Goal: Find specific page/section: Find specific page/section

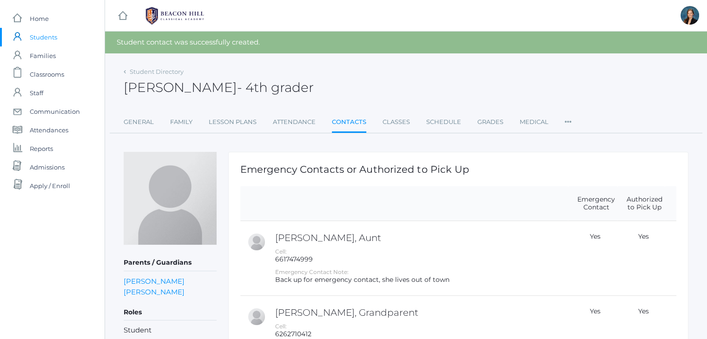
click at [35, 36] on span "Students" at bounding box center [43, 37] width 27 height 19
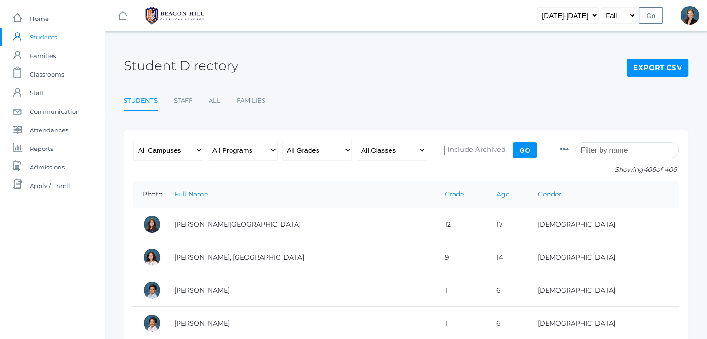
click at [604, 149] on input "search" at bounding box center [626, 150] width 103 height 16
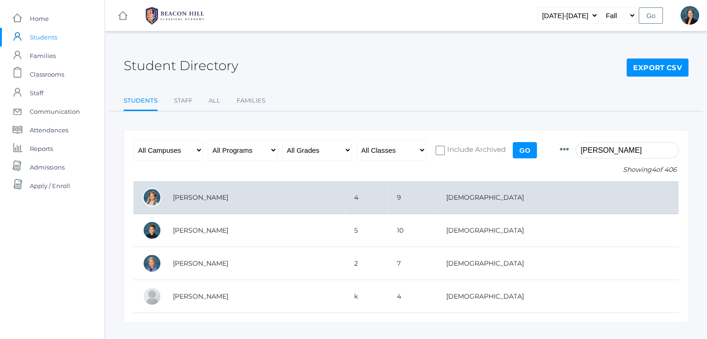
type input "[PERSON_NAME]"
click at [235, 197] on td "[PERSON_NAME]" at bounding box center [254, 197] width 181 height 33
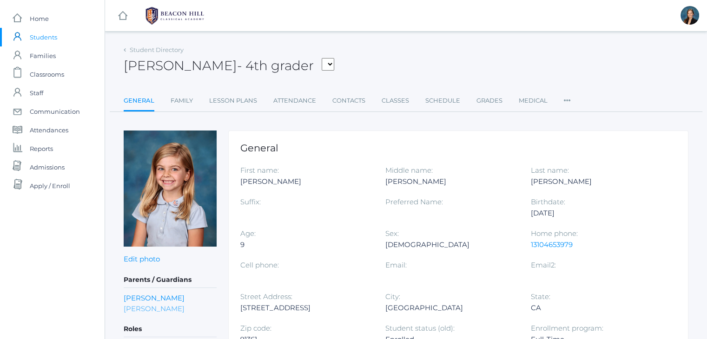
click at [163, 308] on link "[PERSON_NAME]" at bounding box center [154, 309] width 61 height 11
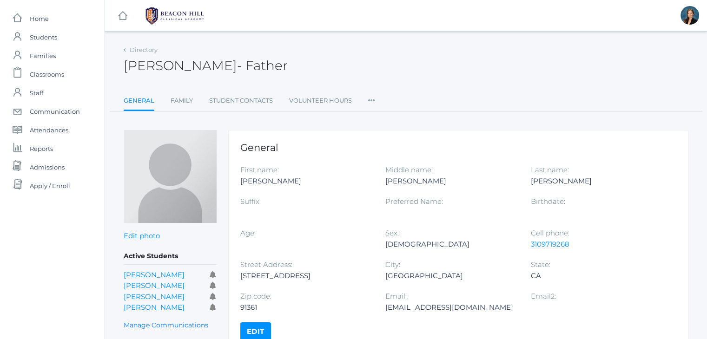
click at [369, 99] on icon at bounding box center [371, 98] width 7 height 13
click at [383, 154] on link "Permissions" at bounding box center [405, 156] width 56 height 19
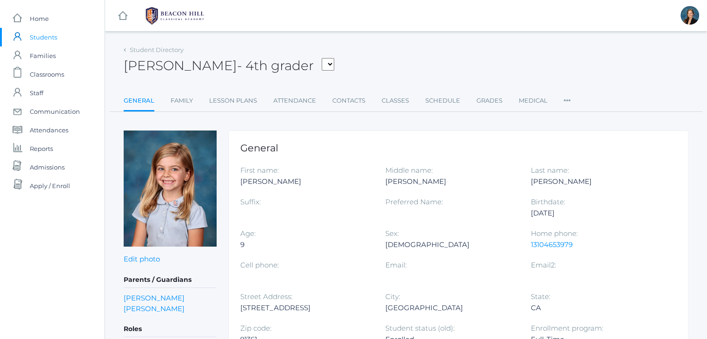
click at [416, 52] on div "[PERSON_NAME] - 4th grader [PERSON_NAME], [PERSON_NAME], [PERSON_NAME], [PERSON…" at bounding box center [406, 60] width 565 height 34
click at [410, 49] on div "[PERSON_NAME] - 4th grader [PERSON_NAME], [PERSON_NAME], [PERSON_NAME], [PERSON…" at bounding box center [406, 60] width 565 height 34
click at [381, 52] on div "[PERSON_NAME] - 4th grader [PERSON_NAME], [PERSON_NAME], [PERSON_NAME], [PERSON…" at bounding box center [406, 60] width 565 height 34
click at [55, 165] on span "Admissions" at bounding box center [47, 167] width 35 height 19
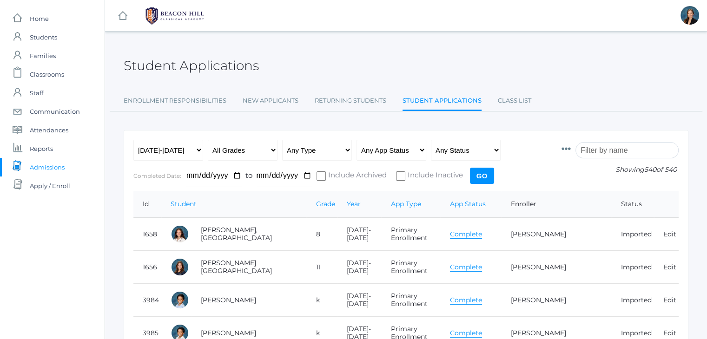
click at [612, 148] on input "search" at bounding box center [626, 150] width 103 height 16
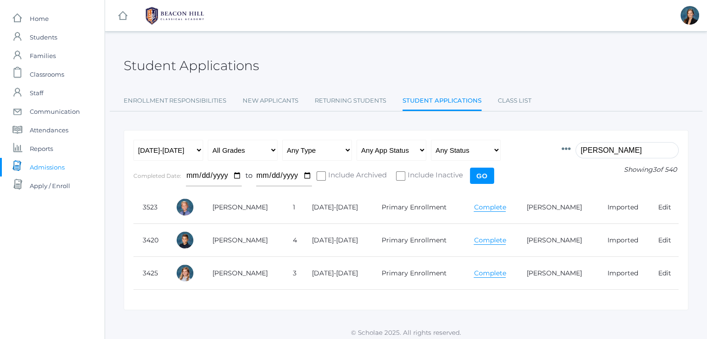
type input "[PERSON_NAME]"
click at [403, 44] on div "Student Applications" at bounding box center [406, 60] width 565 height 34
click at [556, 203] on link "[PERSON_NAME]" at bounding box center [554, 207] width 55 height 8
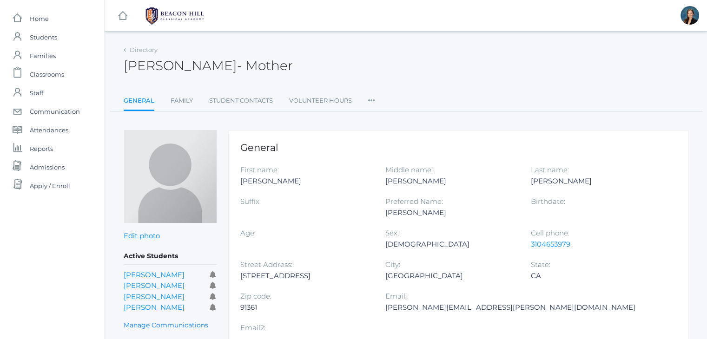
click at [393, 307] on div "[PERSON_NAME][EMAIL_ADDRESS][PERSON_NAME][DOMAIN_NAME]" at bounding box center [510, 307] width 250 height 11
